Goal: Check status: Check status

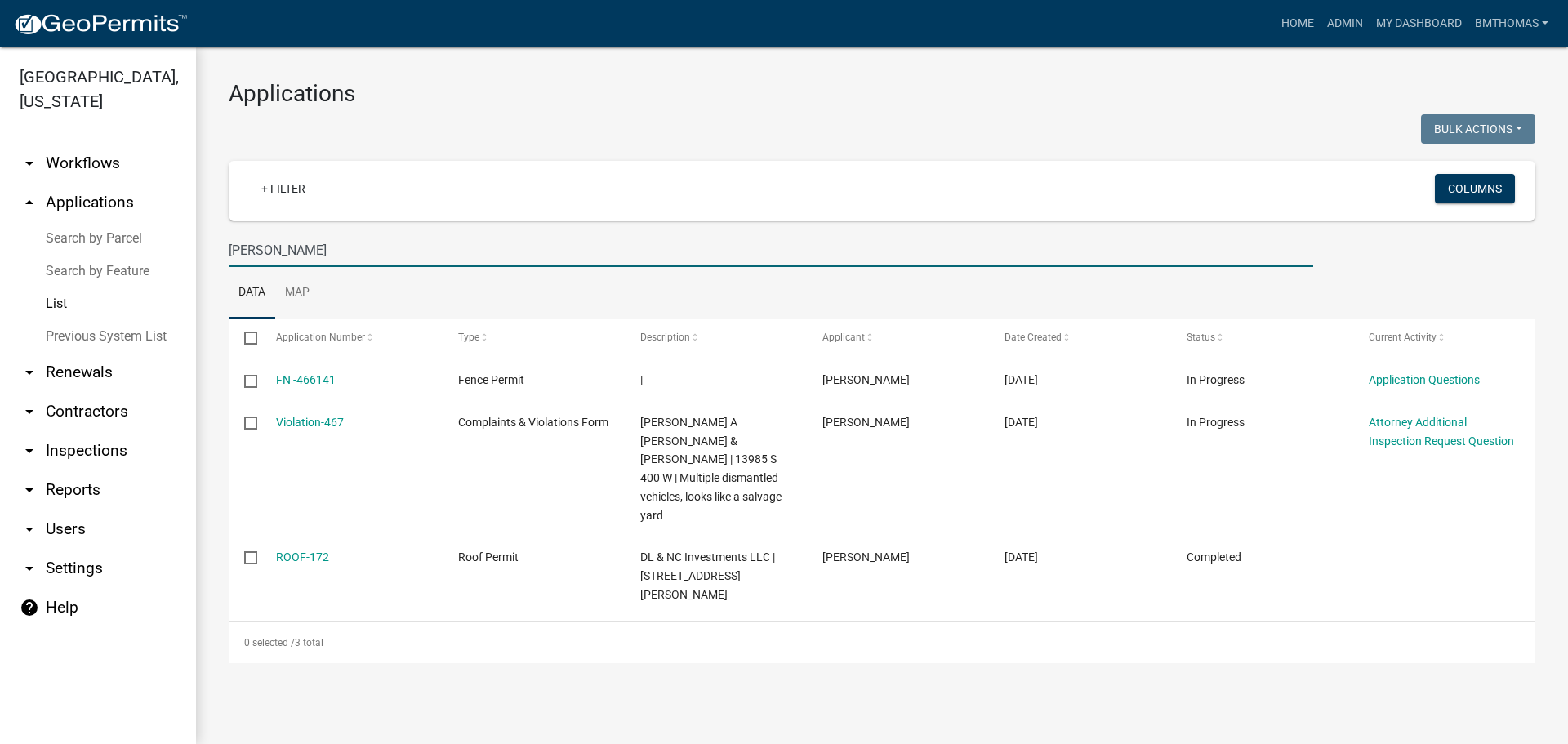
drag, startPoint x: 289, startPoint y: 233, endPoint x: 200, endPoint y: 239, distance: 89.2
click at [200, 239] on div "Applications Bulk Actions Void Expire Lock Withdraw + Filter Columns [PERSON_NA…" at bounding box center [882, 371] width 1372 height 648
type input "back"
select select "3: 100"
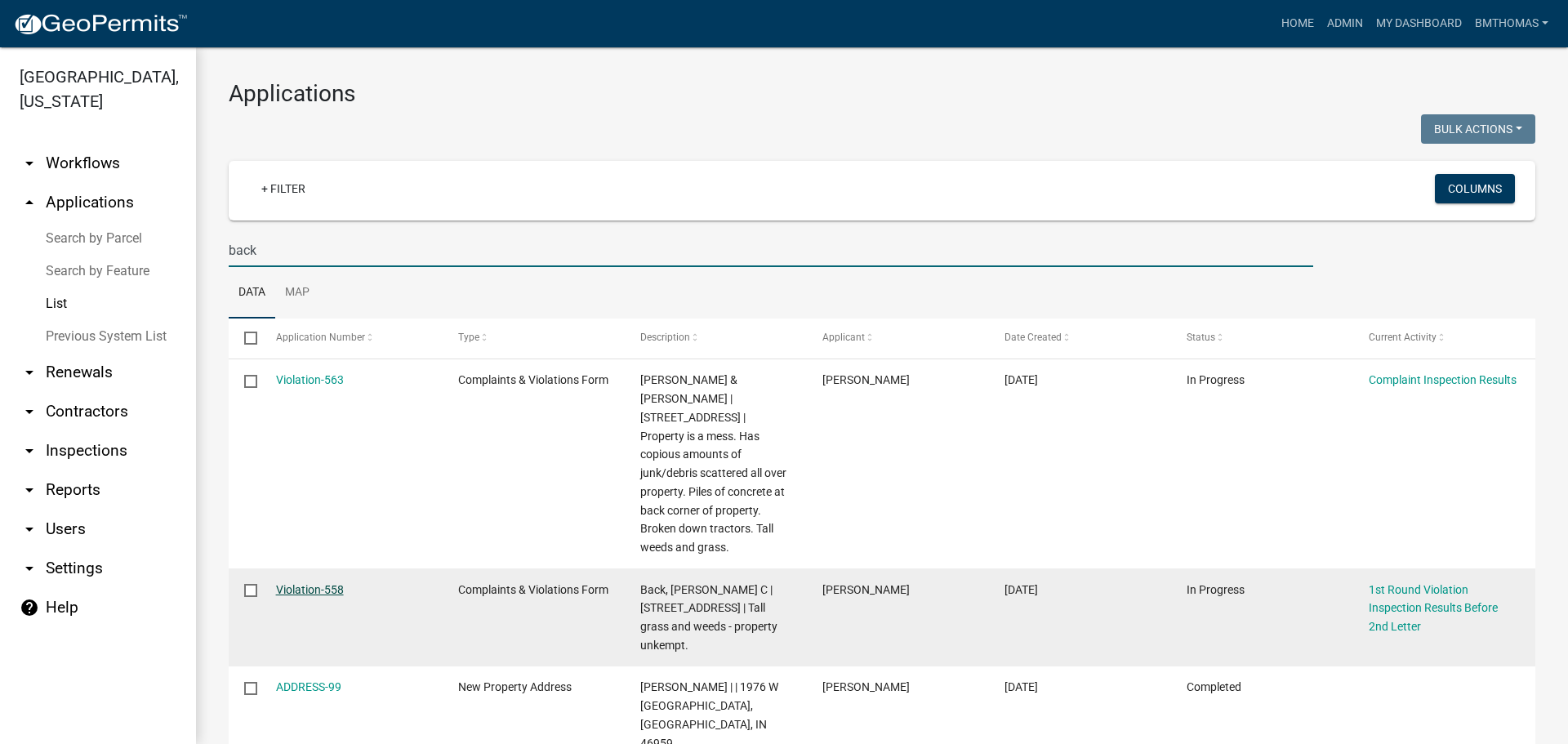
type input "back"
click at [327, 583] on link "Violation-558" at bounding box center [309, 589] width 68 height 13
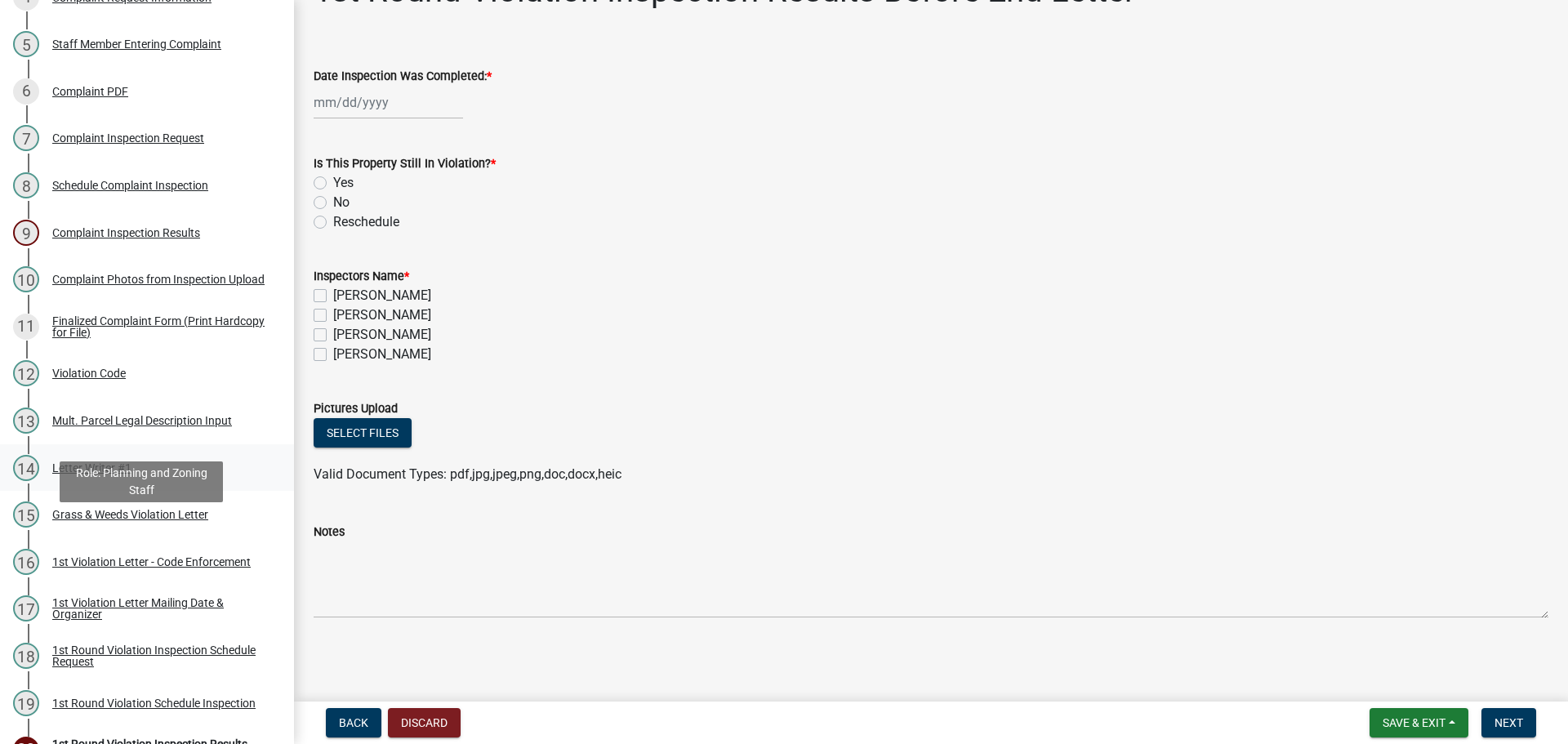
scroll to position [490, 0]
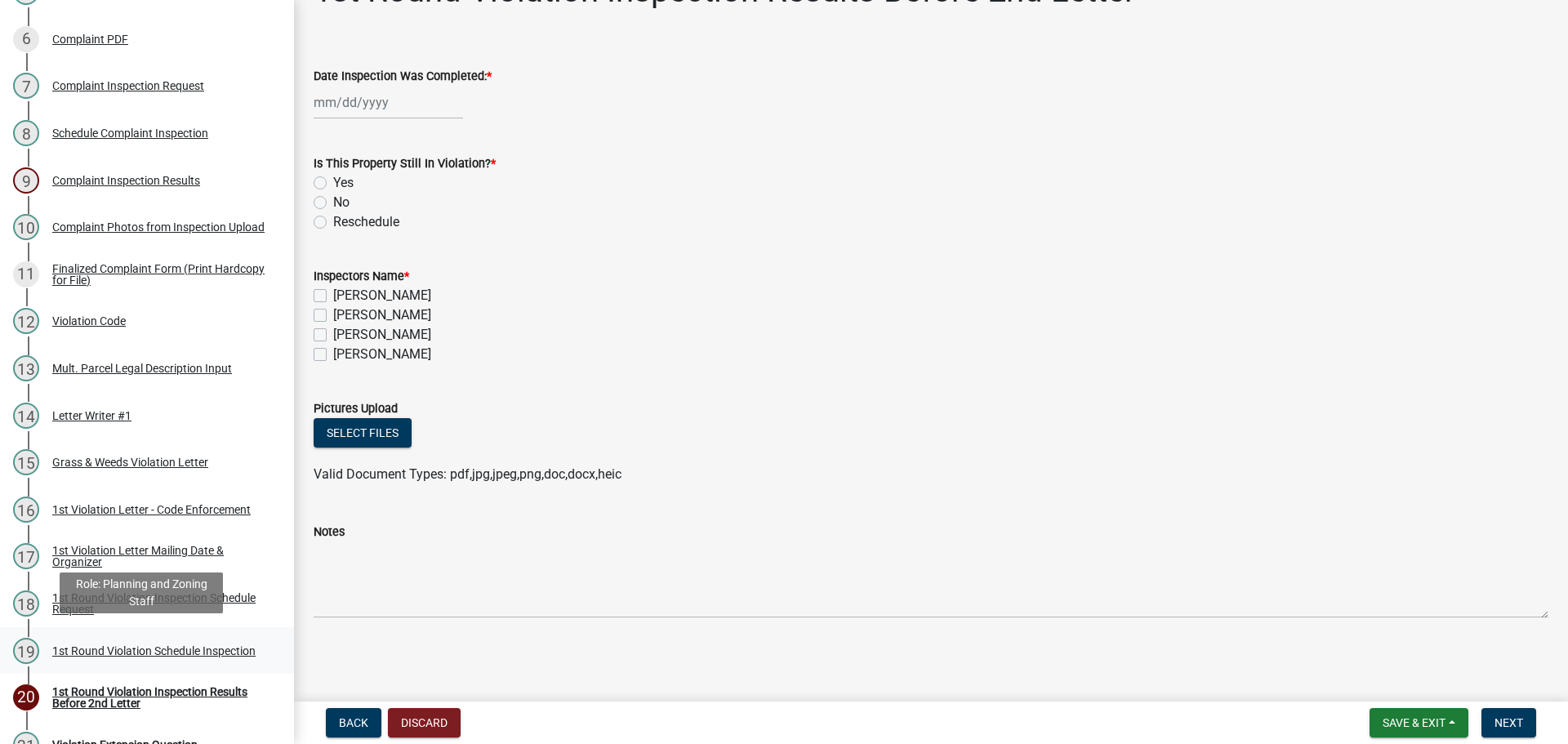
click at [82, 645] on div "1st Round Violation Schedule Inspection" at bounding box center [154, 650] width 204 height 12
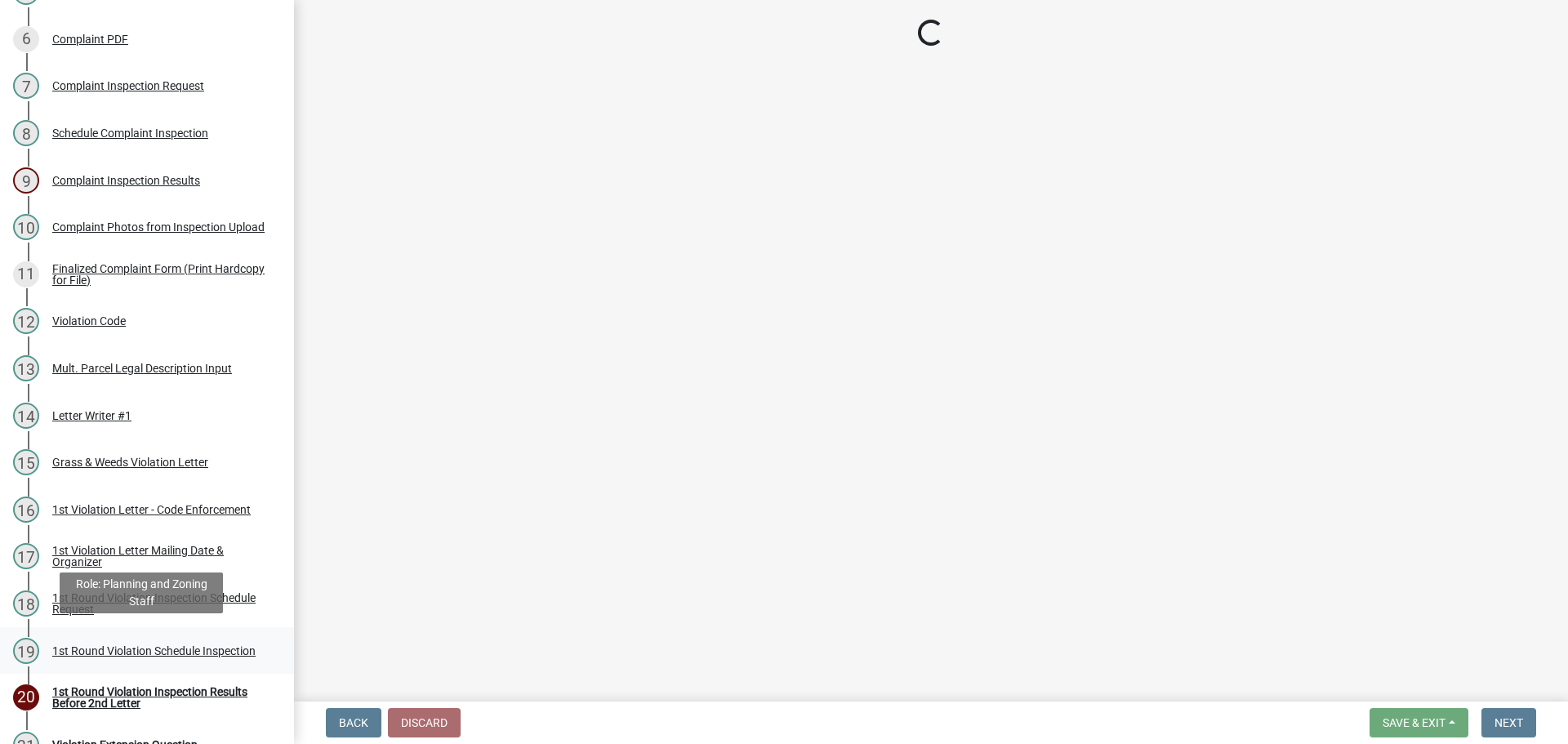
scroll to position [0, 0]
select select "0324ce59-dc13-463c-88f6-21718b6e040a"
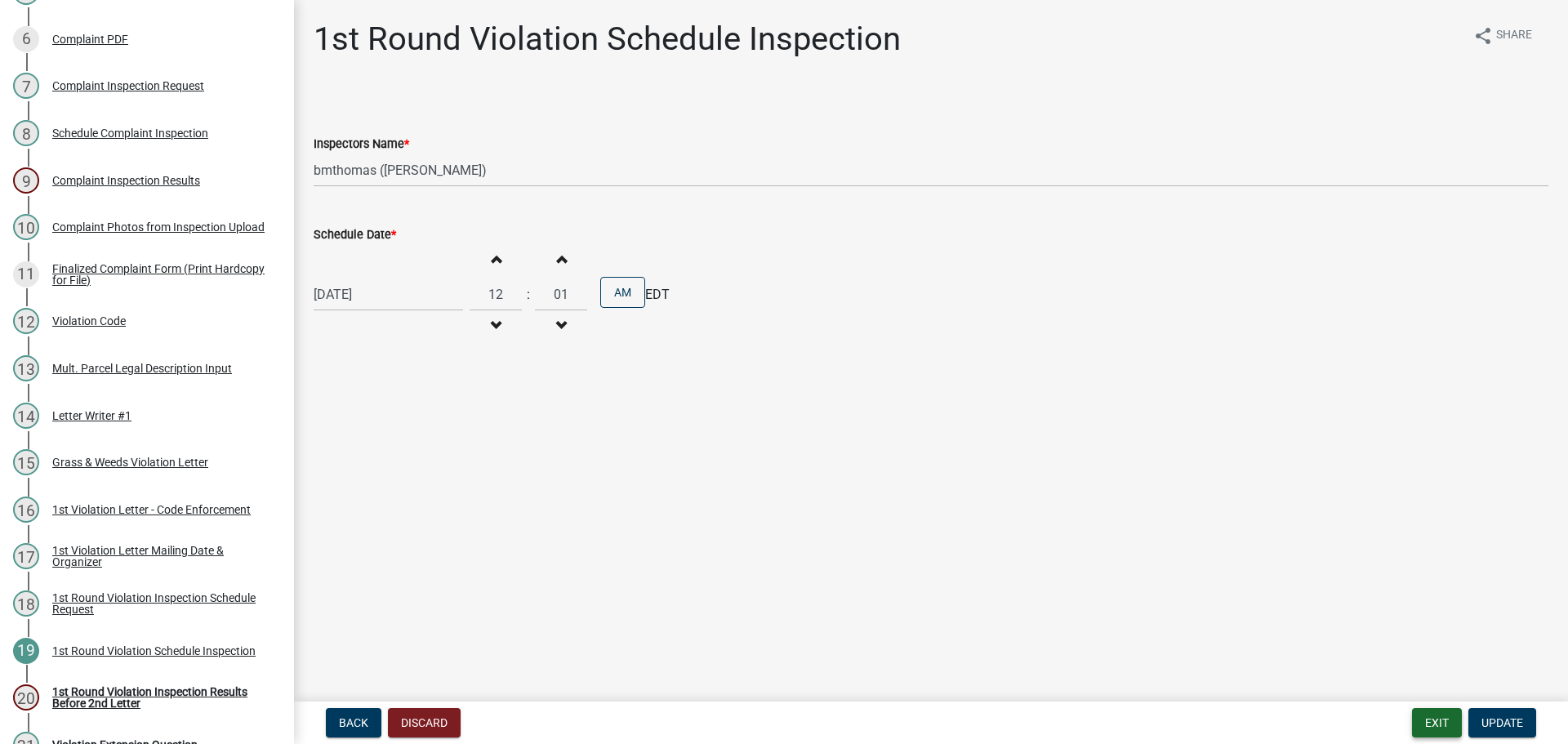
click at [1424, 727] on button "Exit" at bounding box center [1437, 722] width 50 height 29
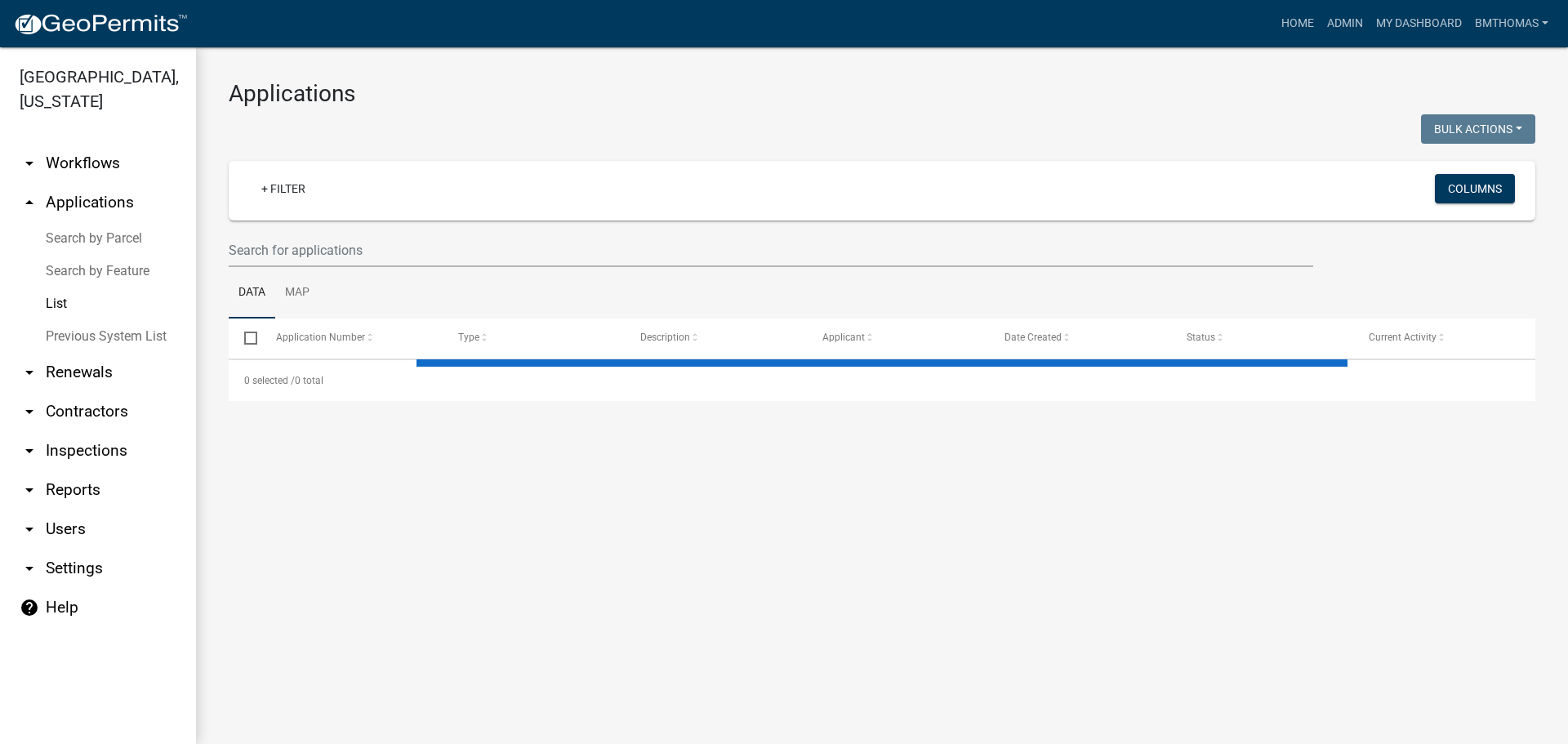
select select "3: 100"
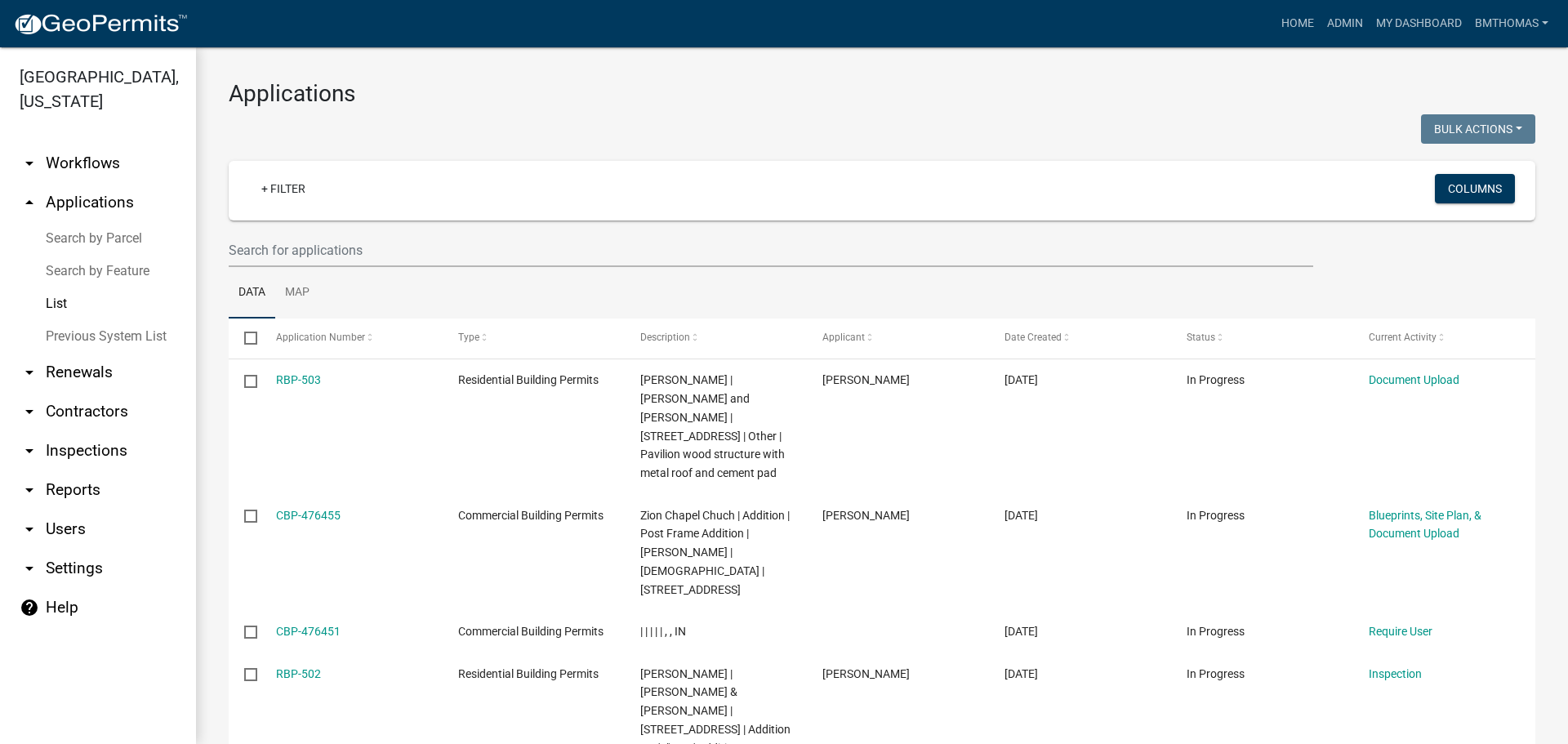
click at [70, 433] on link "arrow_drop_down Inspections" at bounding box center [97, 450] width 196 height 39
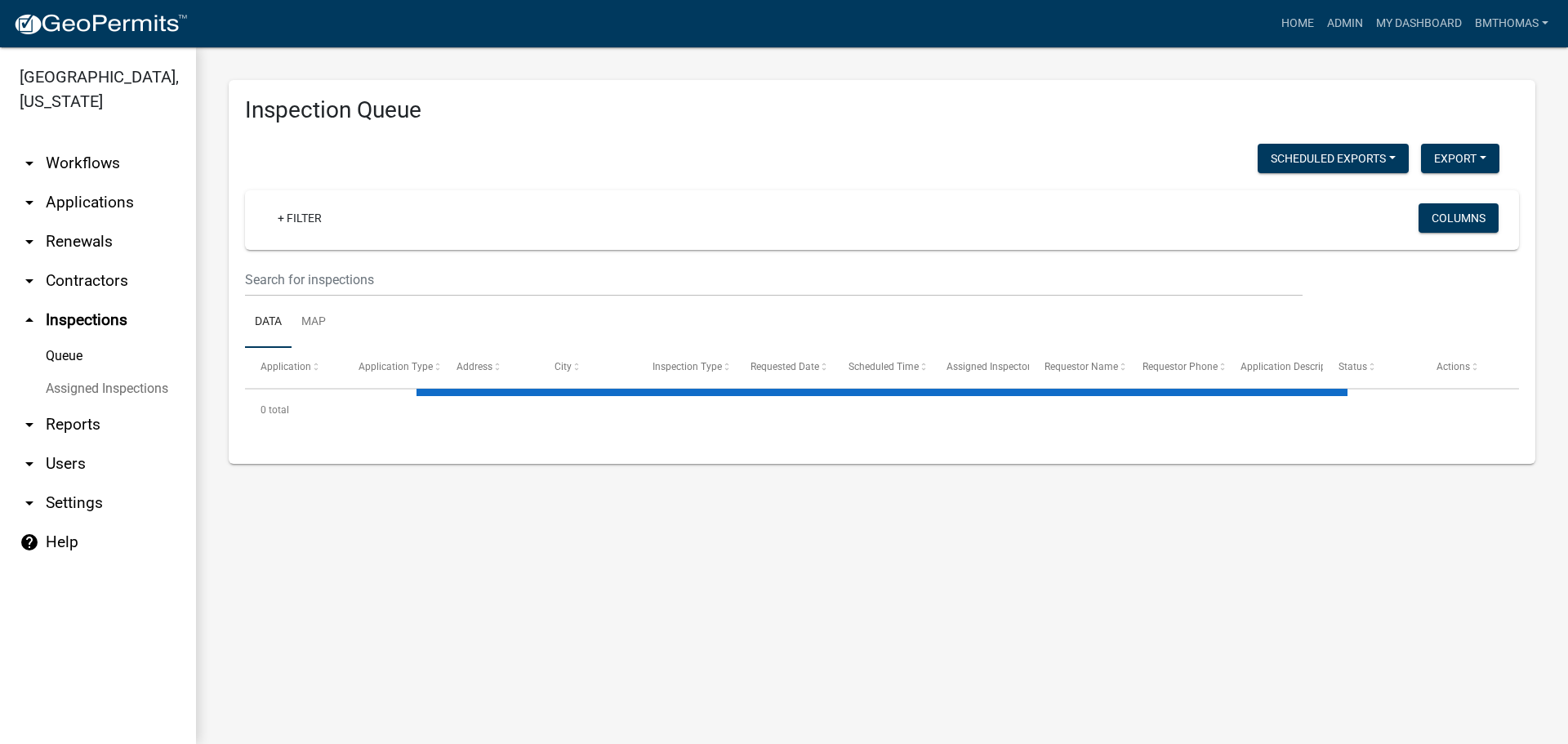
click at [78, 372] on link "Assigned Inspections" at bounding box center [97, 388] width 196 height 33
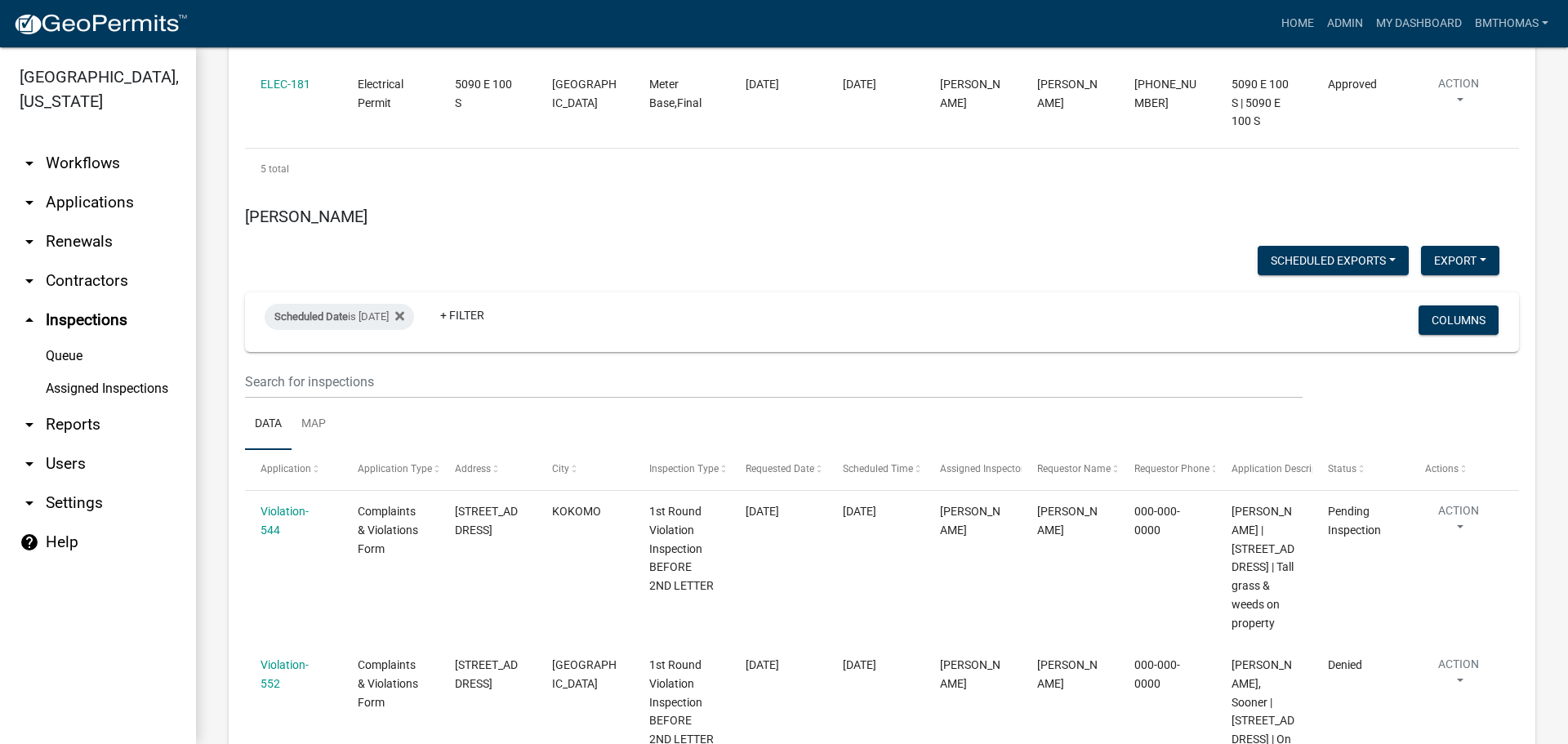
scroll to position [10441, 0]
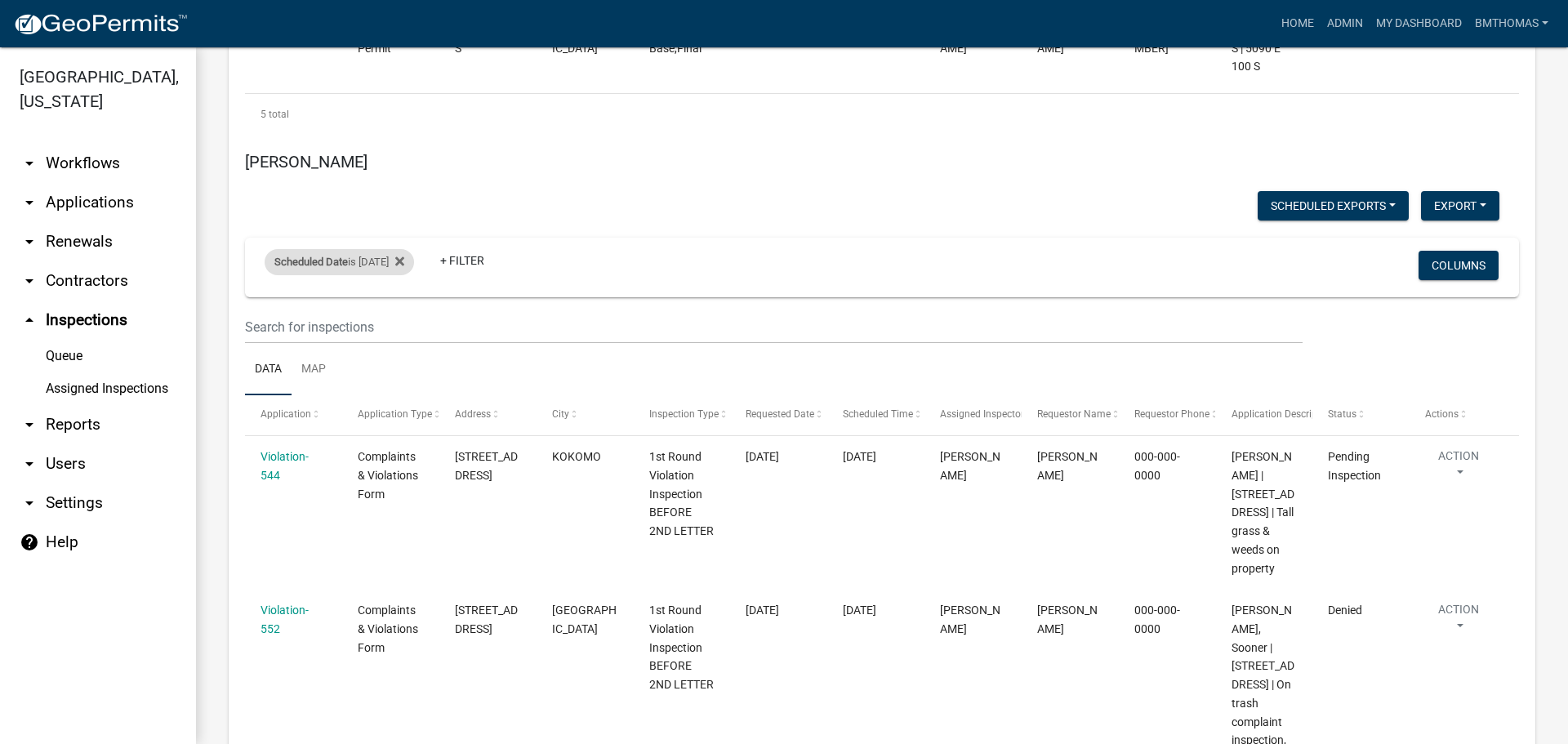
click at [391, 249] on div "Scheduled Date is [DATE]" at bounding box center [339, 262] width 149 height 26
click at [400, 139] on input "[DATE]" at bounding box center [354, 137] width 115 height 34
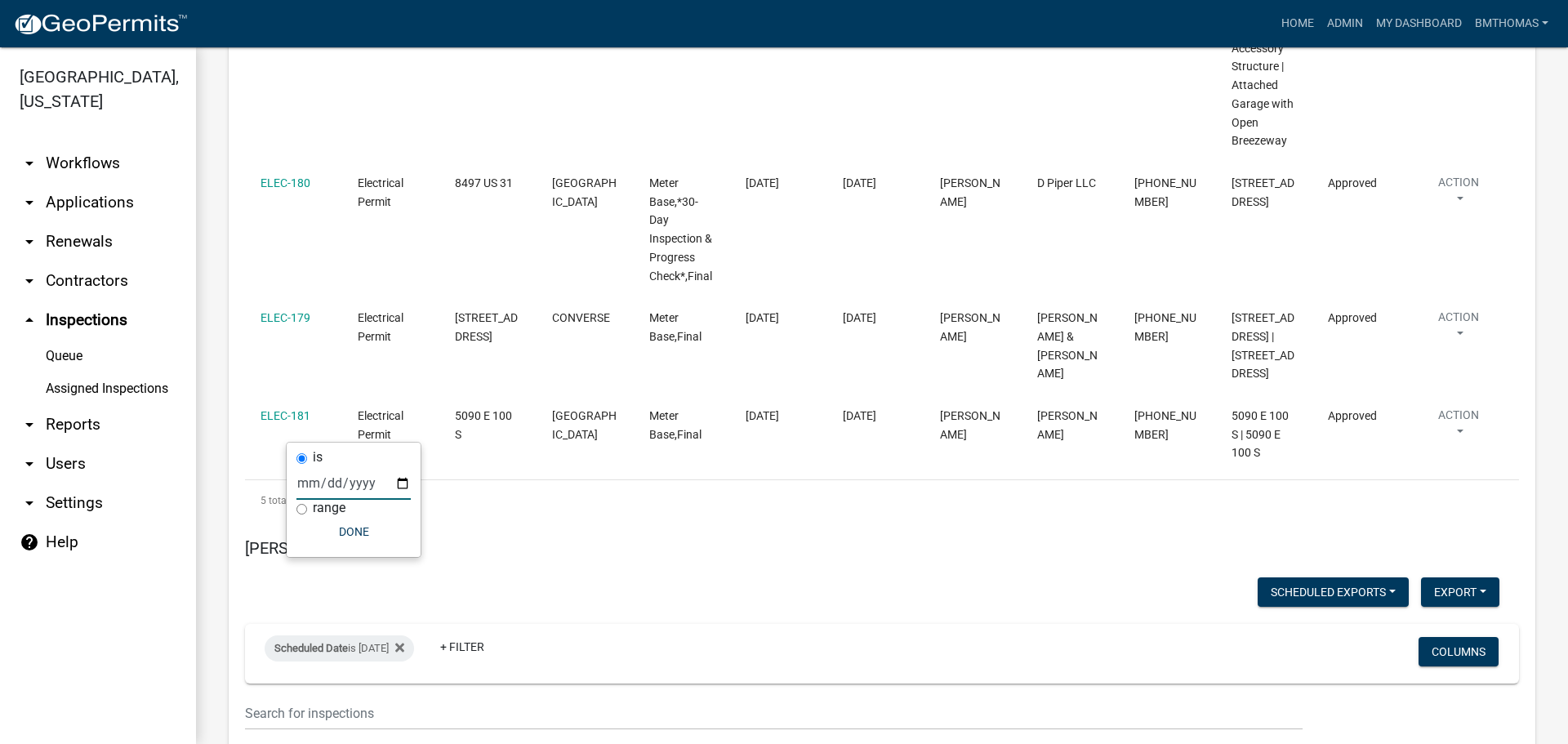
scroll to position [10096, 0]
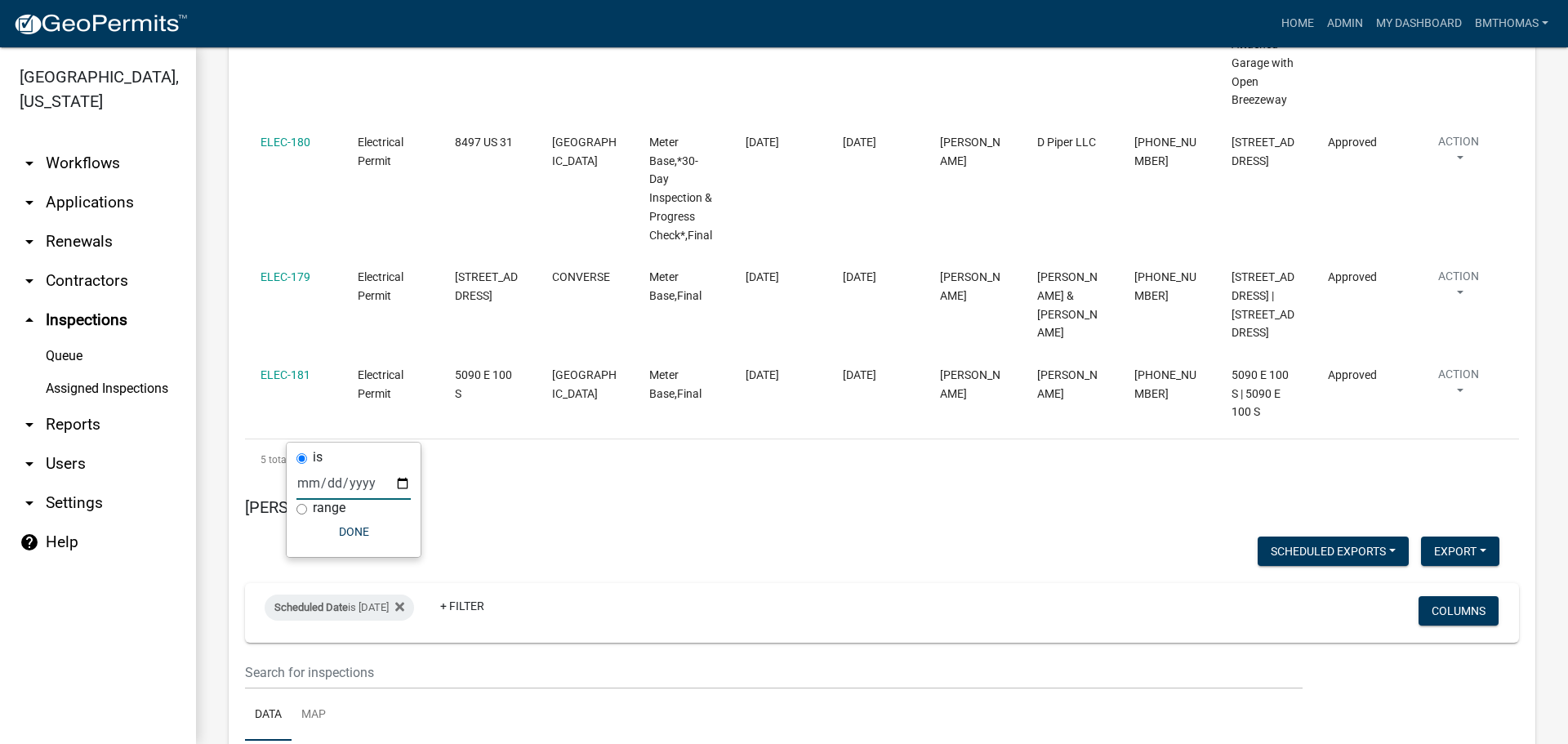
click at [357, 475] on input "[DATE]" at bounding box center [354, 483] width 115 height 34
click at [403, 488] on input "[DATE]" at bounding box center [354, 483] width 115 height 34
click at [410, 484] on input "[DATE]" at bounding box center [354, 483] width 115 height 34
type input "[DATE]"
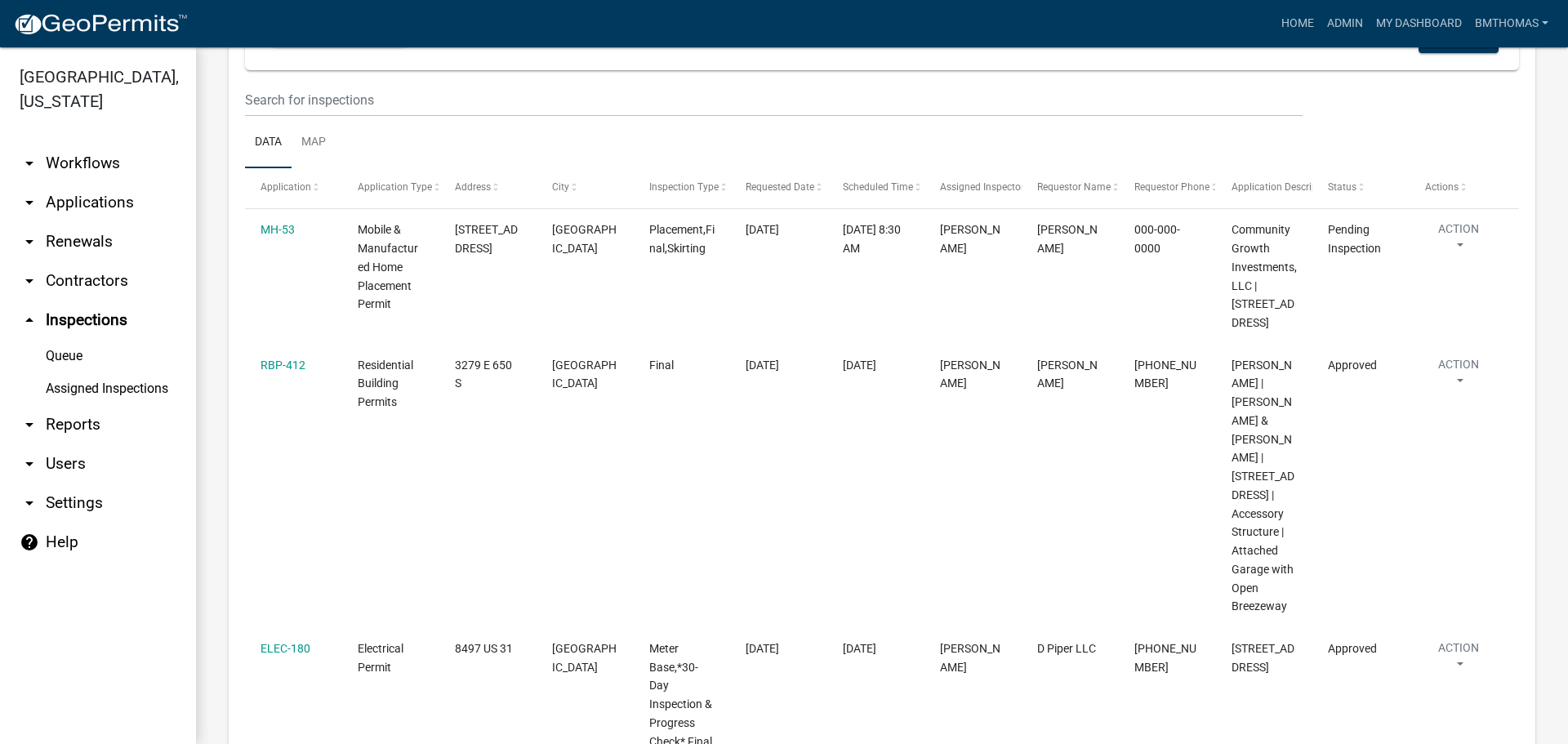
scroll to position [9280, 0]
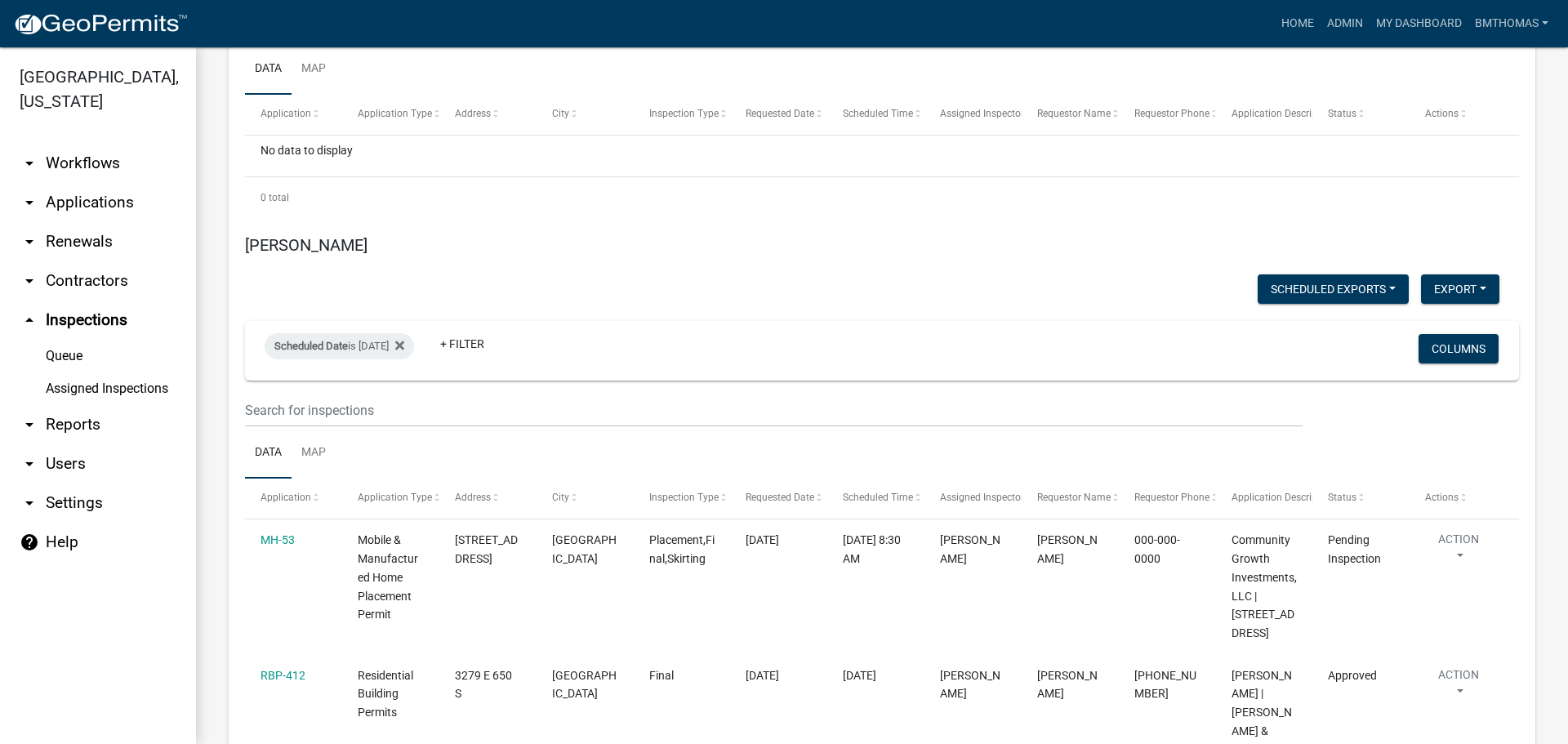
click at [132, 183] on link "arrow_drop_down Applications" at bounding box center [97, 202] width 196 height 39
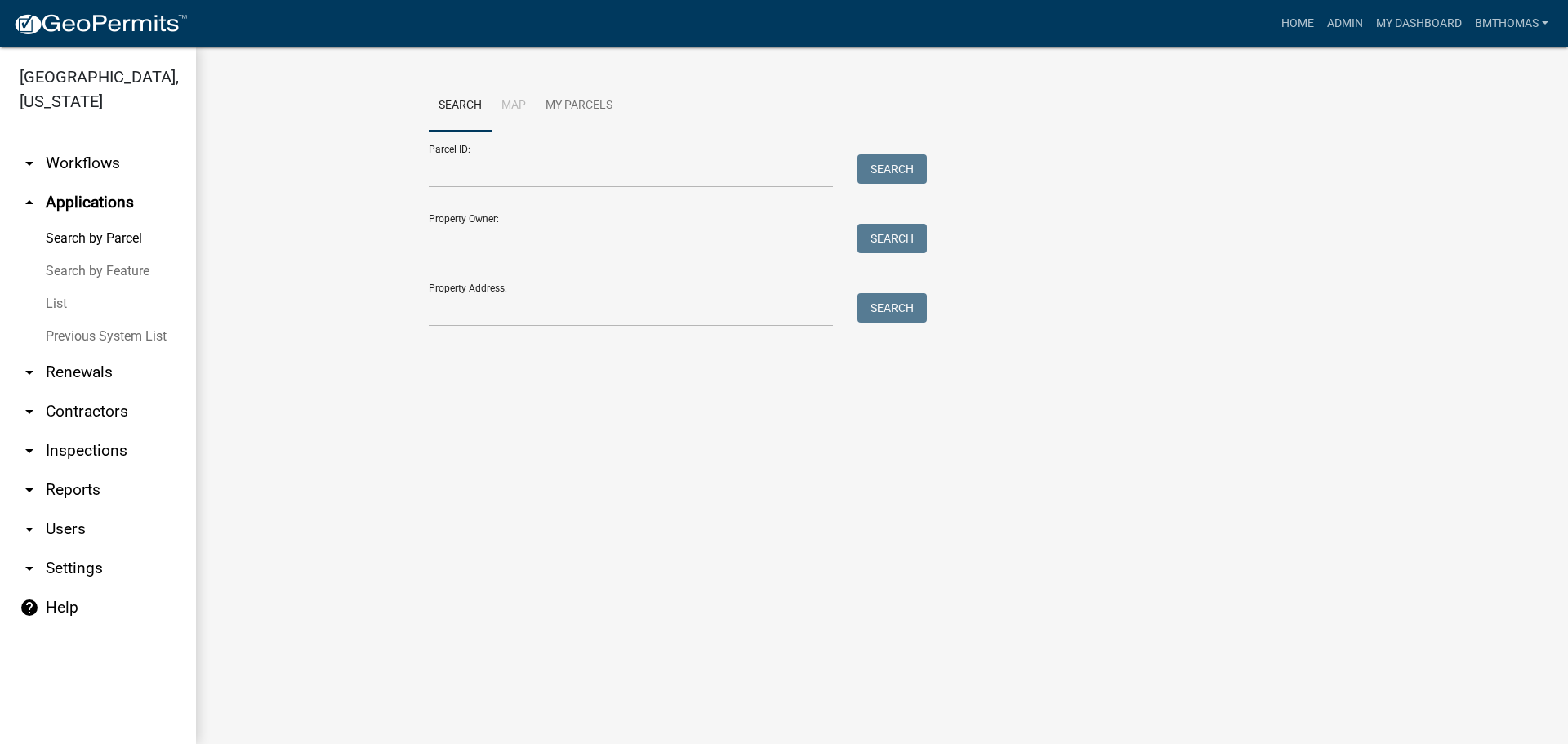
click at [59, 287] on link "List" at bounding box center [97, 304] width 196 height 33
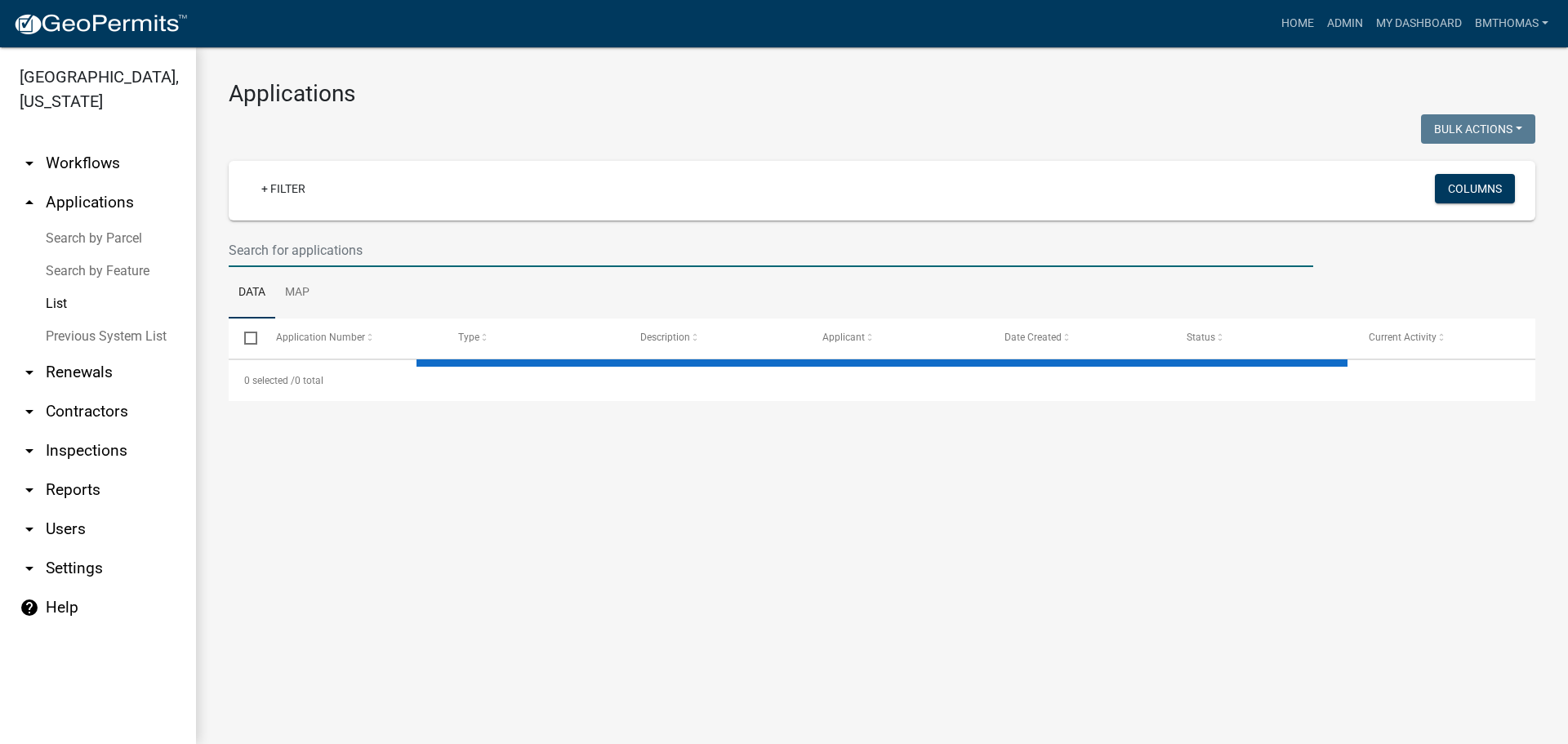
click at [326, 250] on input "text" at bounding box center [771, 250] width 1085 height 34
select select "3: 100"
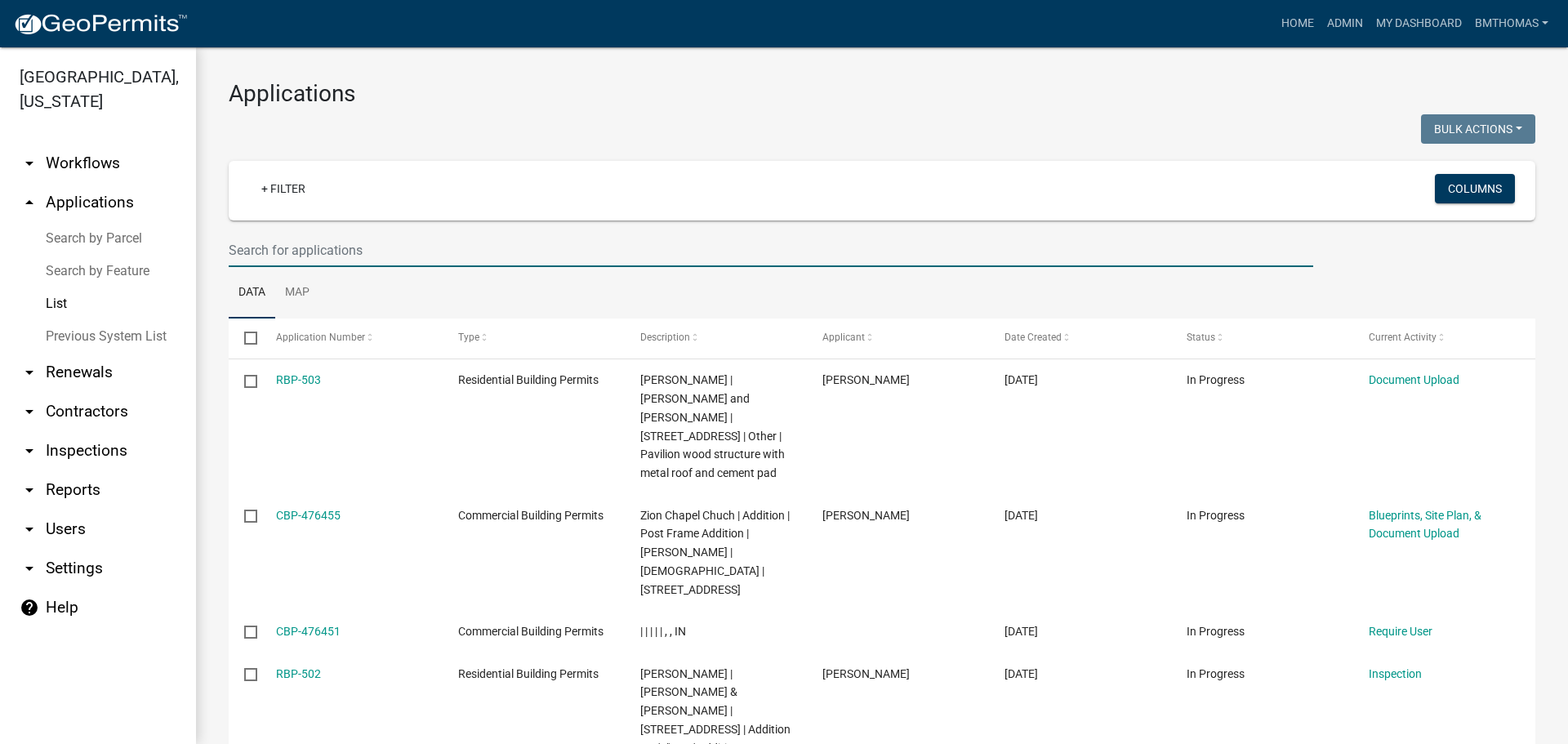
scroll to position [82, 0]
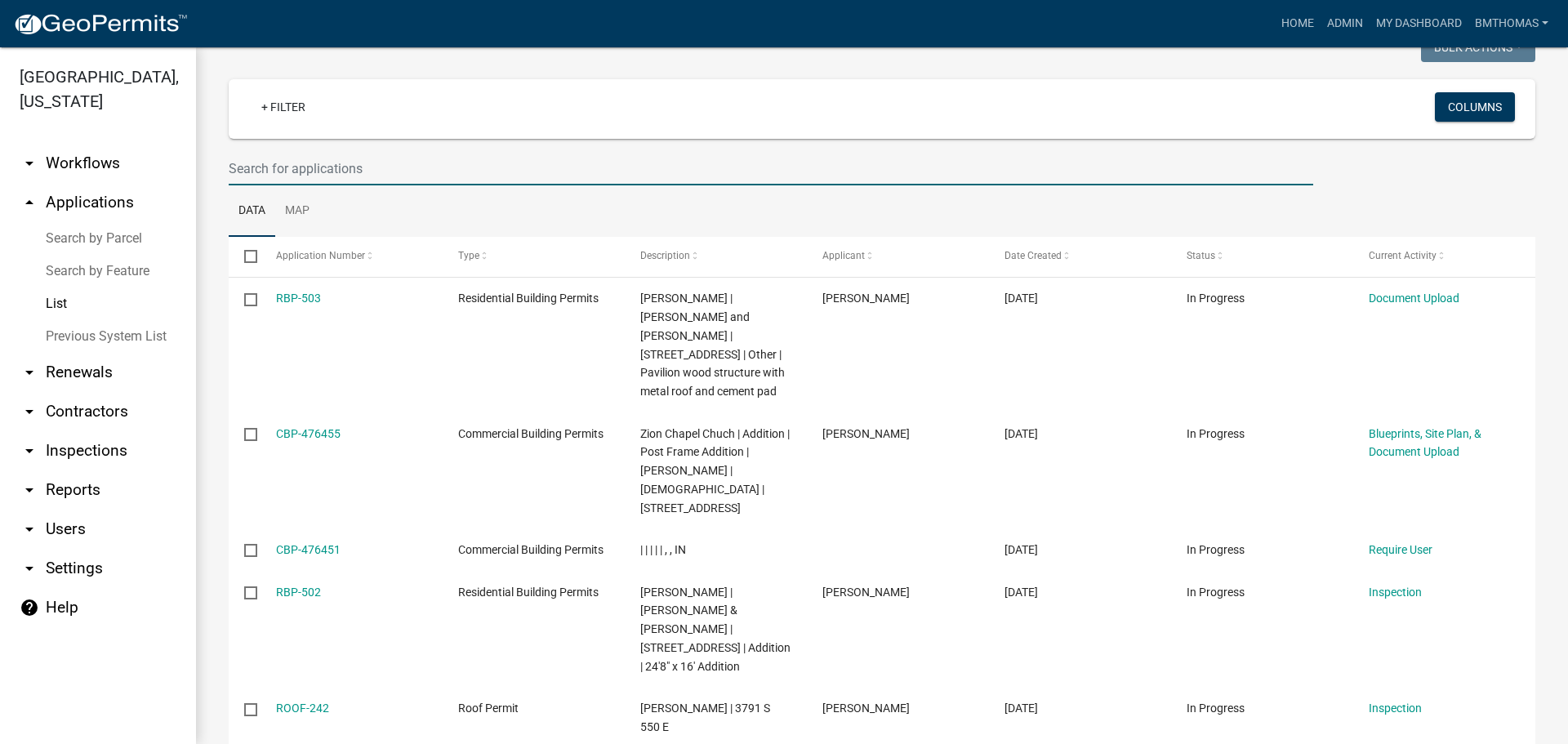
drag, startPoint x: 291, startPoint y: 177, endPoint x: 283, endPoint y: 172, distance: 9.4
click at [290, 176] on input "text" at bounding box center [771, 168] width 1085 height 34
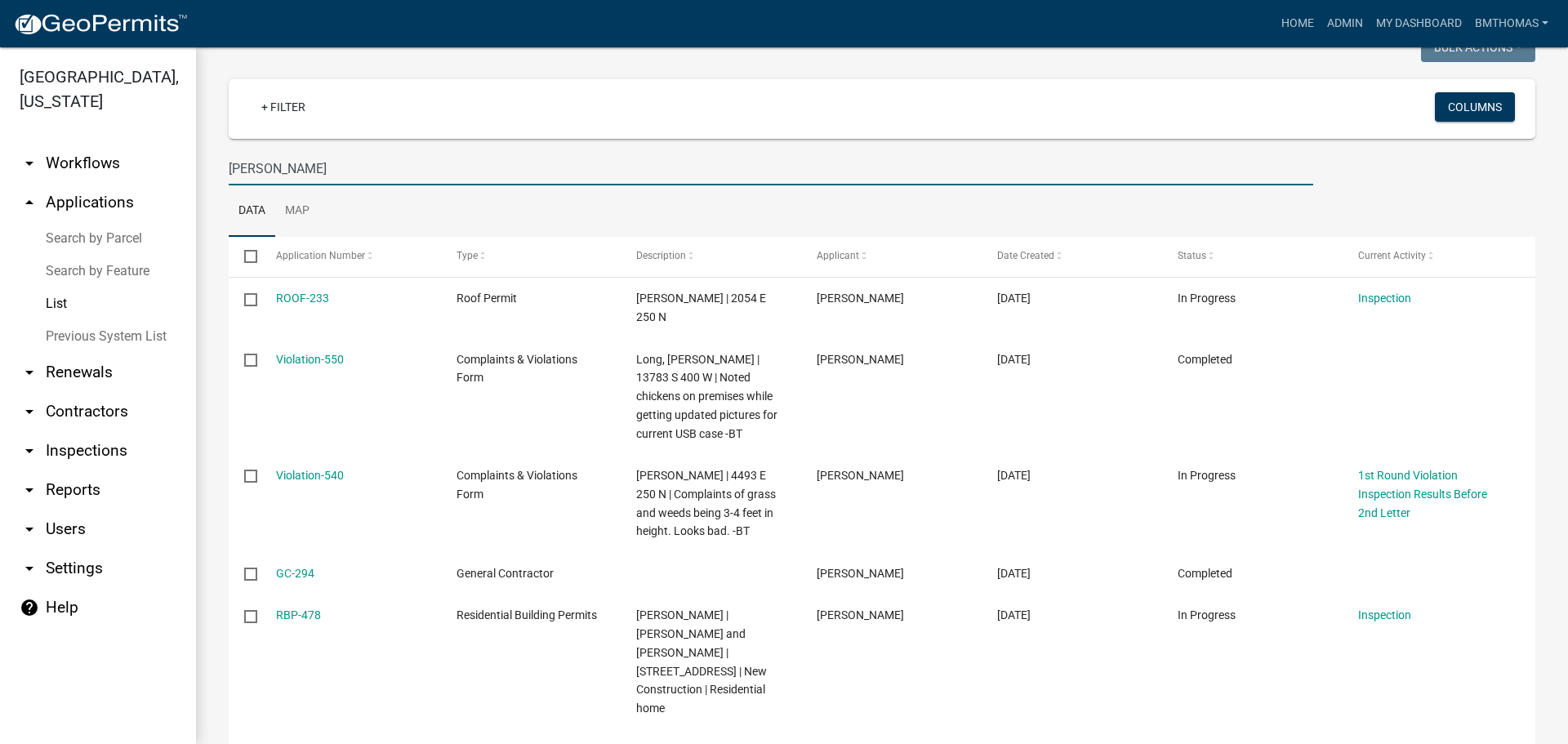
drag, startPoint x: 325, startPoint y: 173, endPoint x: 211, endPoint y: 173, distance: 114.0
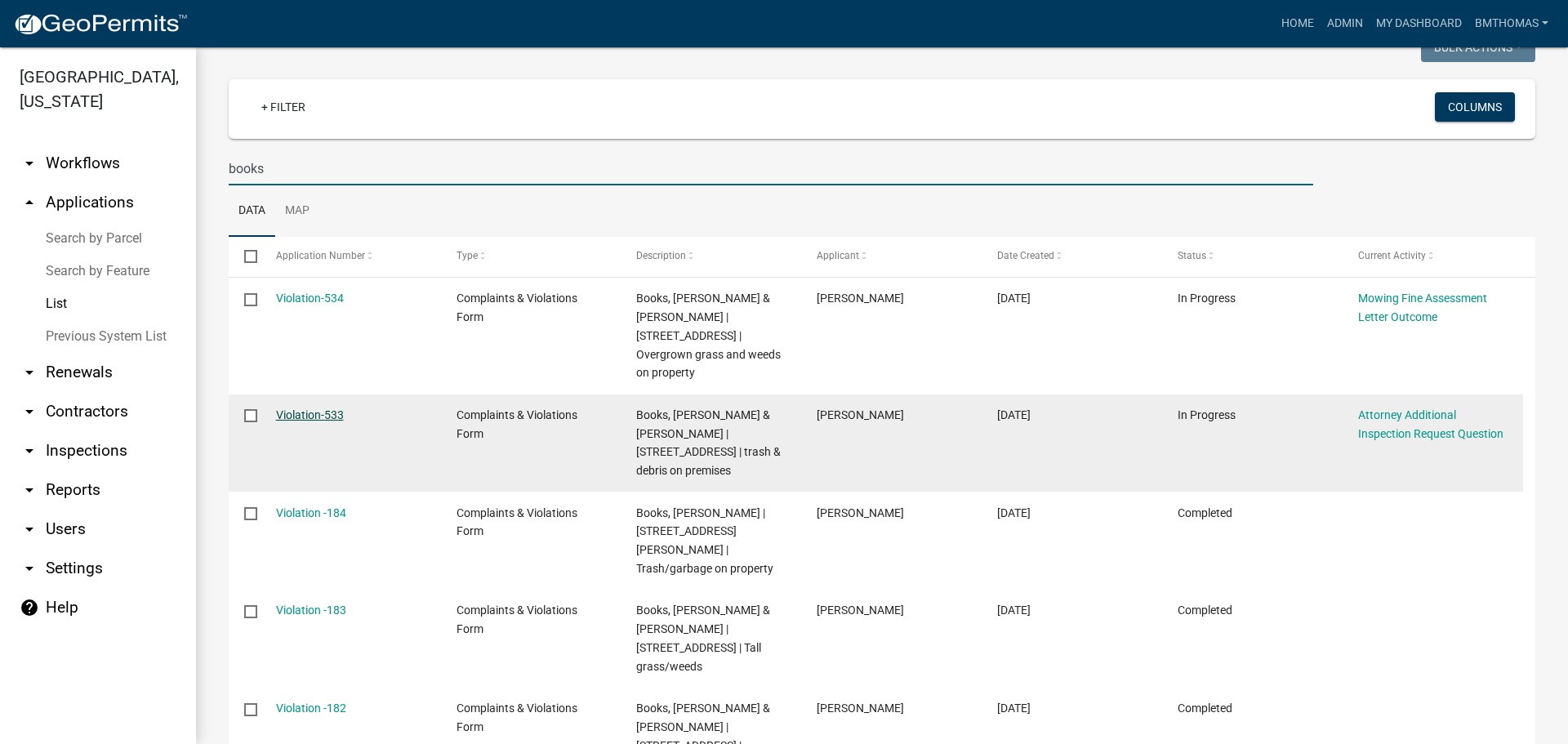
type input "books"
click at [315, 408] on link "Violation-533" at bounding box center [309, 415] width 68 height 13
